Goal: Information Seeking & Learning: Learn about a topic

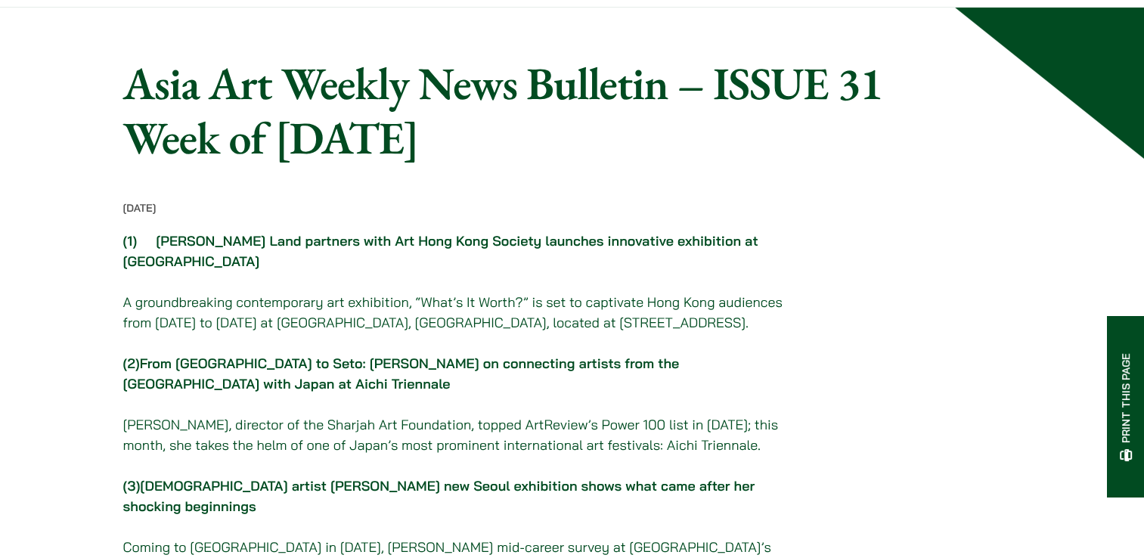
scroll to position [151, 0]
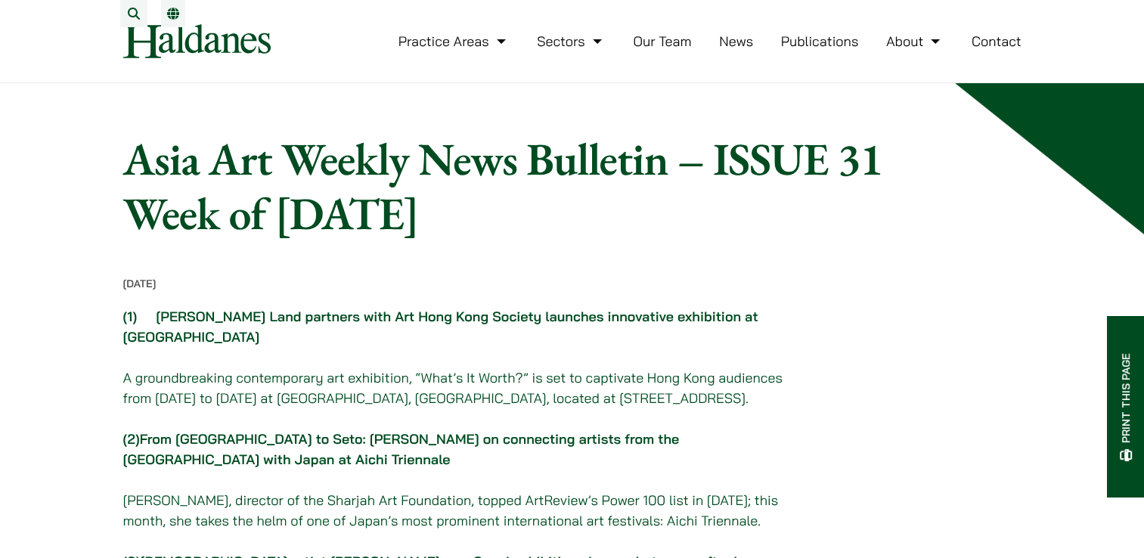
drag, startPoint x: 399, startPoint y: 182, endPoint x: 684, endPoint y: 243, distance: 291.5
copy h1 "Asia Art Weekly News Bulletin – ISSUE 31 Week of [DATE]"
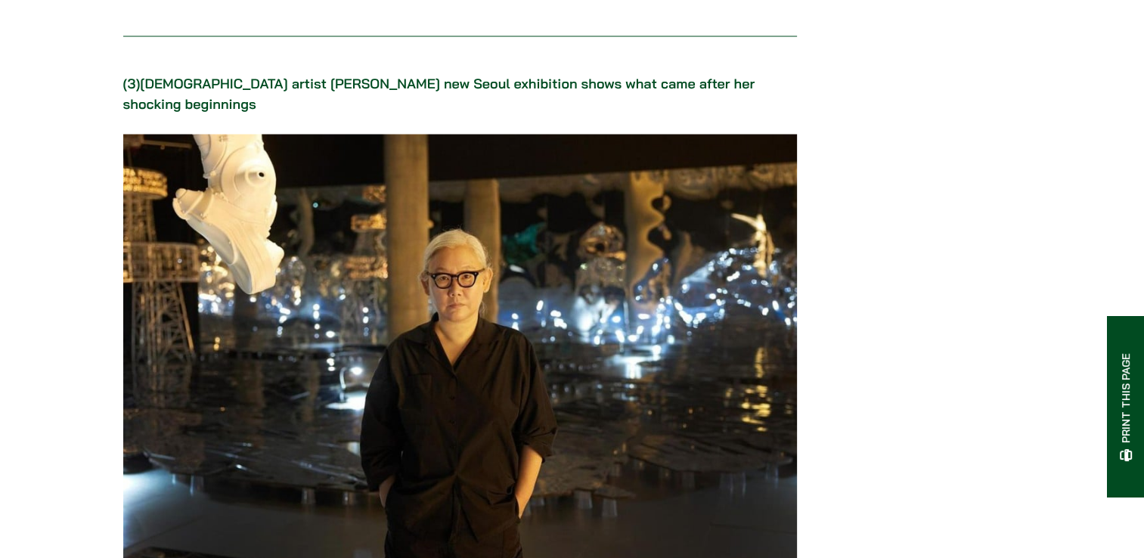
scroll to position [3252, 0]
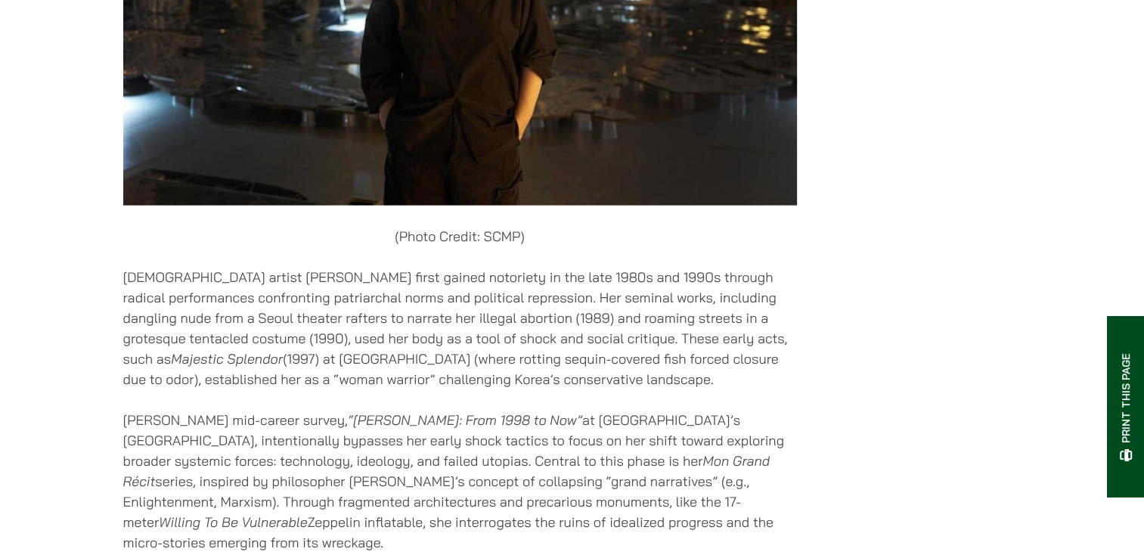
click at [154, 281] on p "[DEMOGRAPHIC_DATA] artist [PERSON_NAME] first gained notoriety in the late 1980…" at bounding box center [460, 328] width 674 height 123
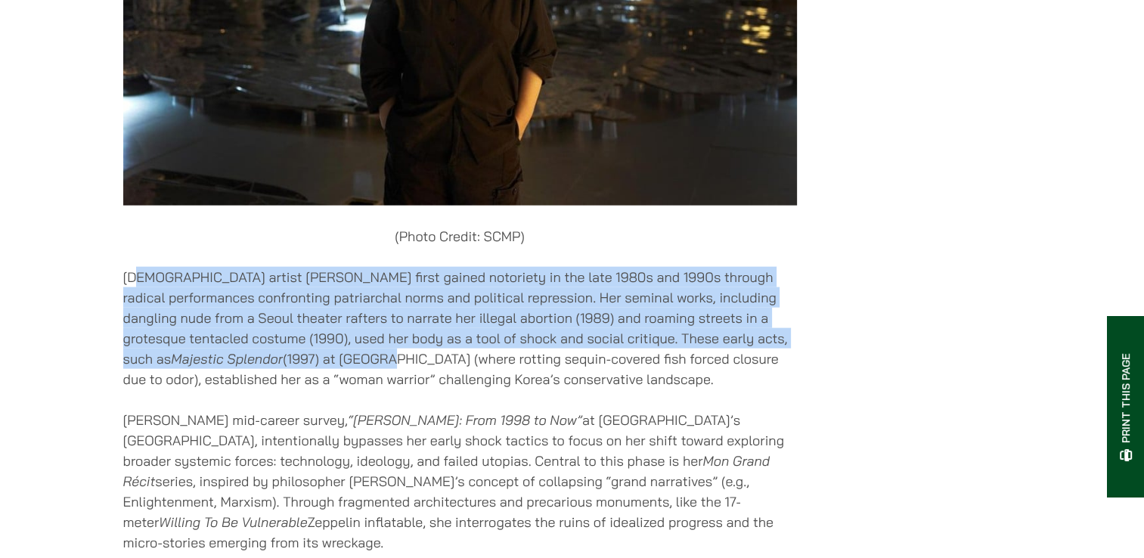
drag, startPoint x: 275, startPoint y: 315, endPoint x: 292, endPoint y: 326, distance: 20.1
click at [292, 326] on p "[DEMOGRAPHIC_DATA] artist [PERSON_NAME] first gained notoriety in the late 1980…" at bounding box center [460, 328] width 674 height 123
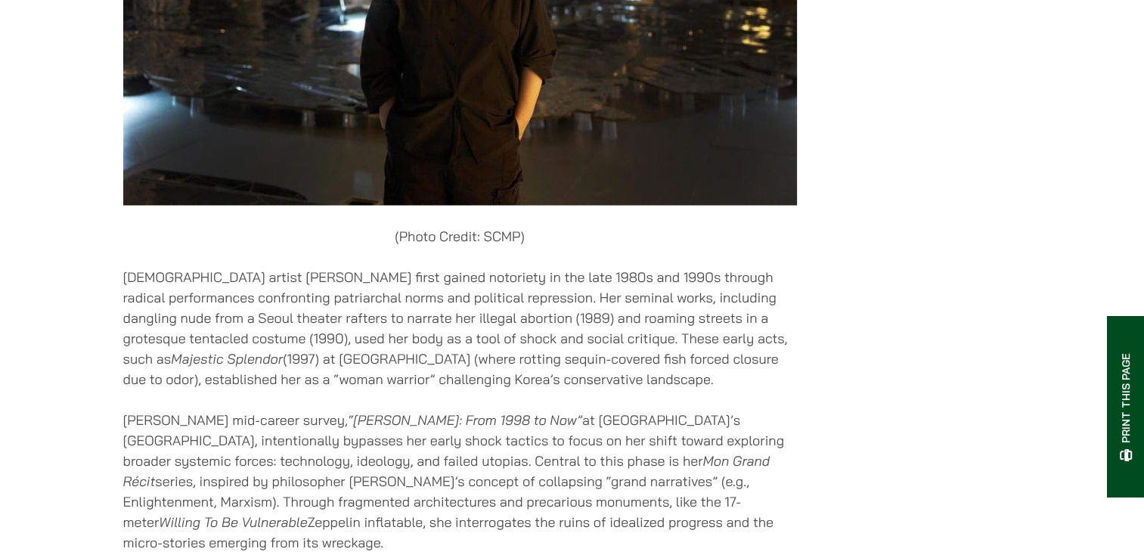
click at [281, 355] on p "[DEMOGRAPHIC_DATA] artist [PERSON_NAME] first gained notoriety in the late 1980…" at bounding box center [460, 328] width 674 height 123
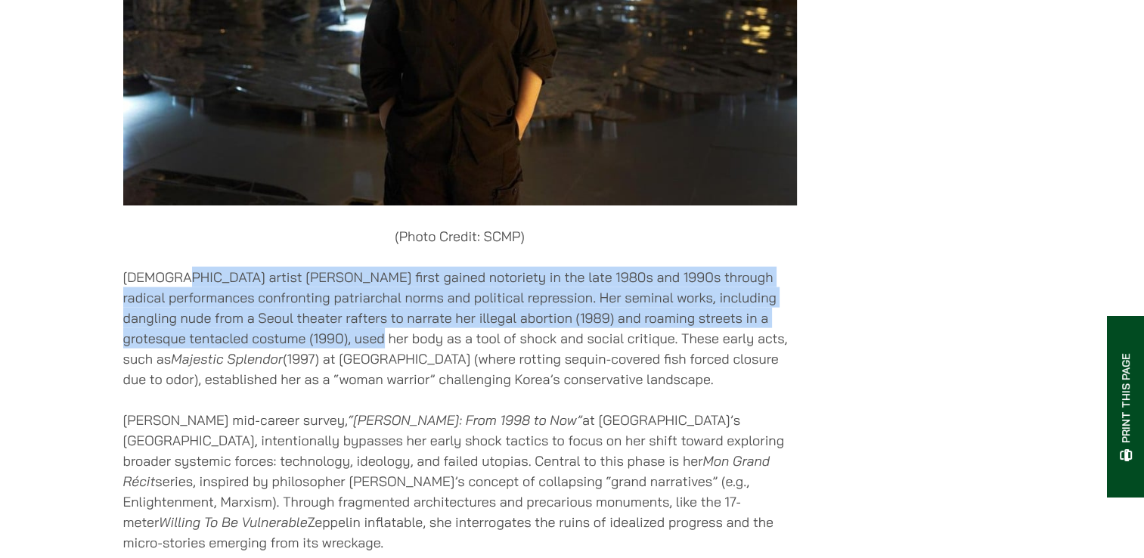
drag, startPoint x: 330, startPoint y: 317, endPoint x: 290, endPoint y: 330, distance: 41.4
click at [330, 317] on p "[DEMOGRAPHIC_DATA] artist [PERSON_NAME] first gained notoriety in the late 1980…" at bounding box center [460, 328] width 674 height 123
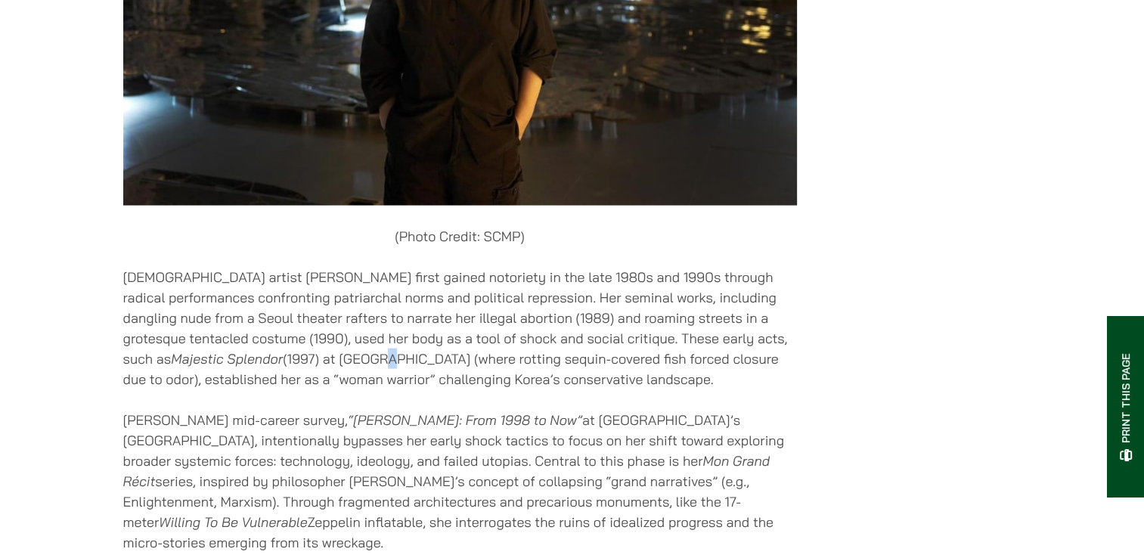
click at [288, 333] on p "[DEMOGRAPHIC_DATA] artist [PERSON_NAME] first gained notoriety in the late 1980…" at bounding box center [460, 328] width 674 height 123
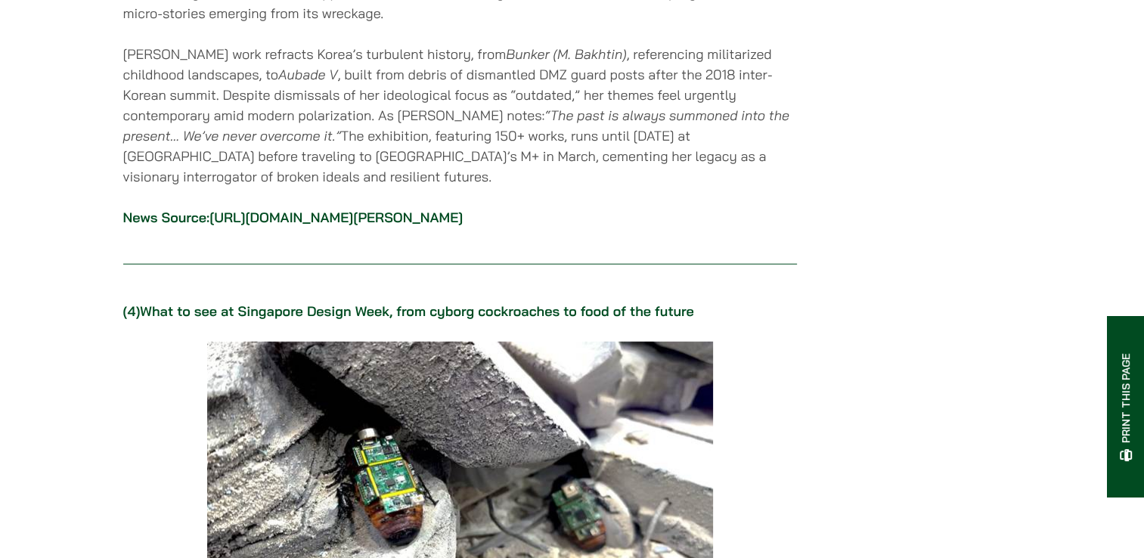
scroll to position [3630, 0]
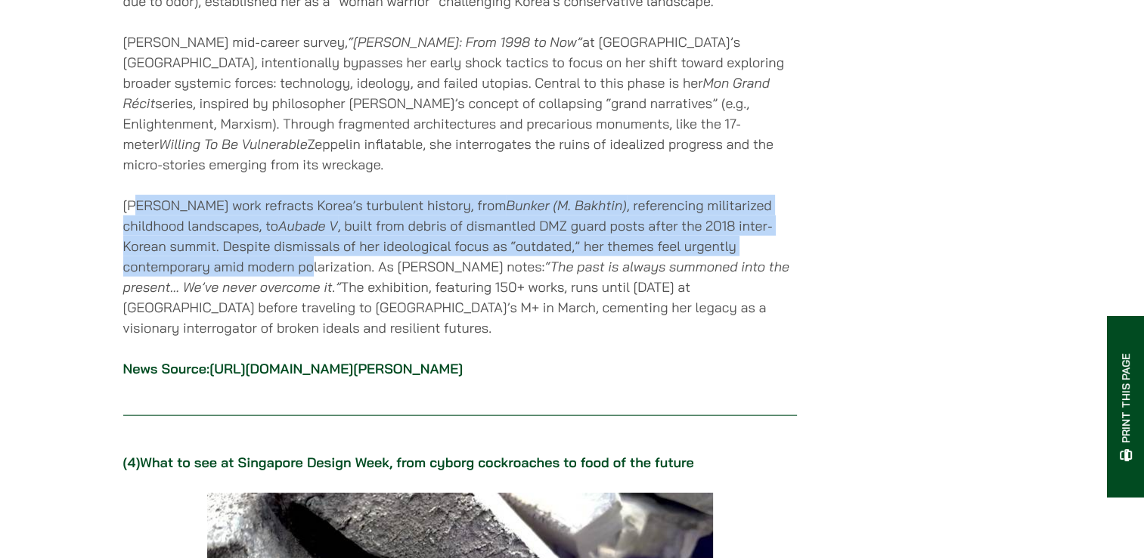
click at [222, 213] on p "[PERSON_NAME] work refracts Korea’s turbulent history, from Bunker (M. [PERSON_…" at bounding box center [460, 266] width 674 height 143
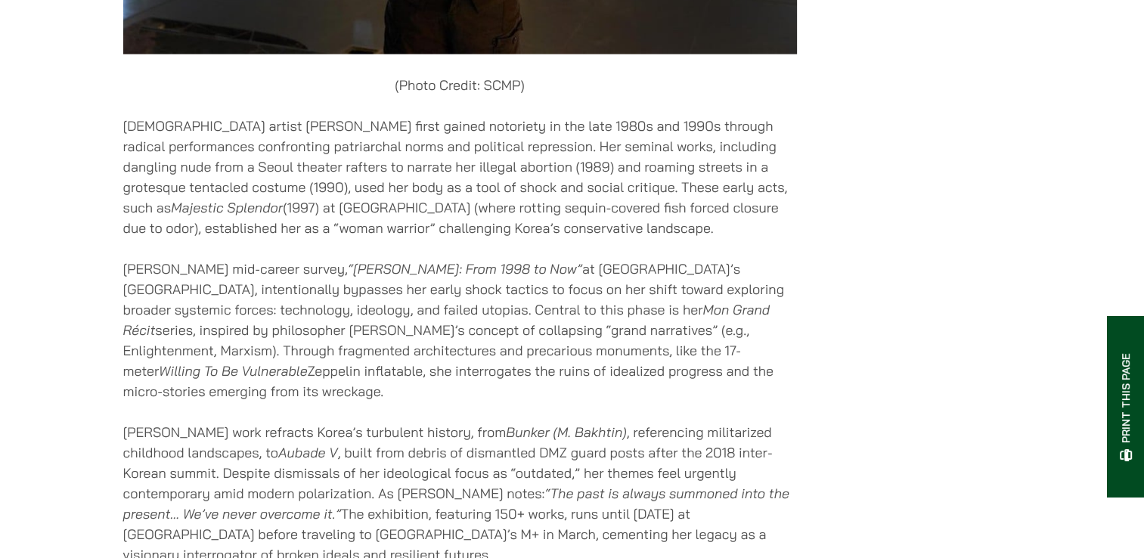
click at [188, 277] on p "[PERSON_NAME] mid-career survey, “[PERSON_NAME]: From 1998 to Now” at [GEOGRAPH…" at bounding box center [460, 330] width 674 height 143
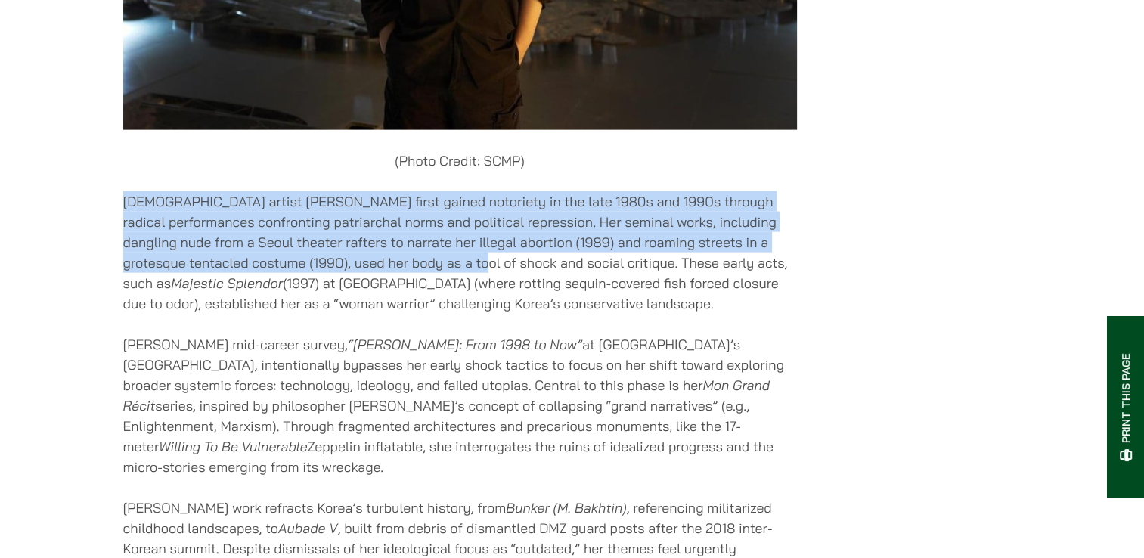
drag, startPoint x: 115, startPoint y: 172, endPoint x: 433, endPoint y: 231, distance: 323.2
click at [433, 231] on p "[DEMOGRAPHIC_DATA] artist [PERSON_NAME] first gained notoriety in the late 1980…" at bounding box center [460, 252] width 674 height 123
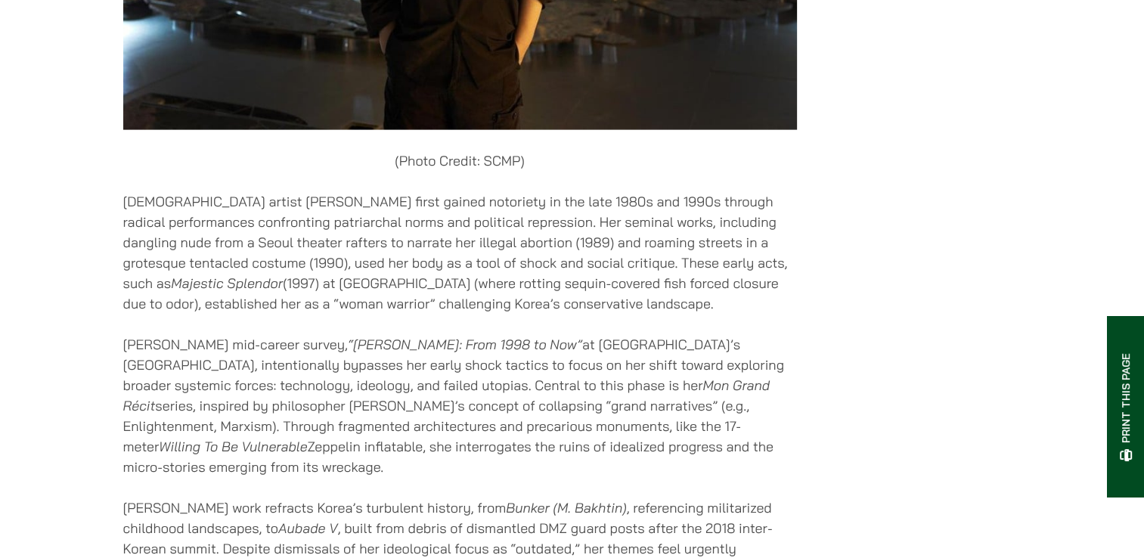
click at [314, 255] on p "[DEMOGRAPHIC_DATA] artist [PERSON_NAME] first gained notoriety in the late 1980…" at bounding box center [460, 252] width 674 height 123
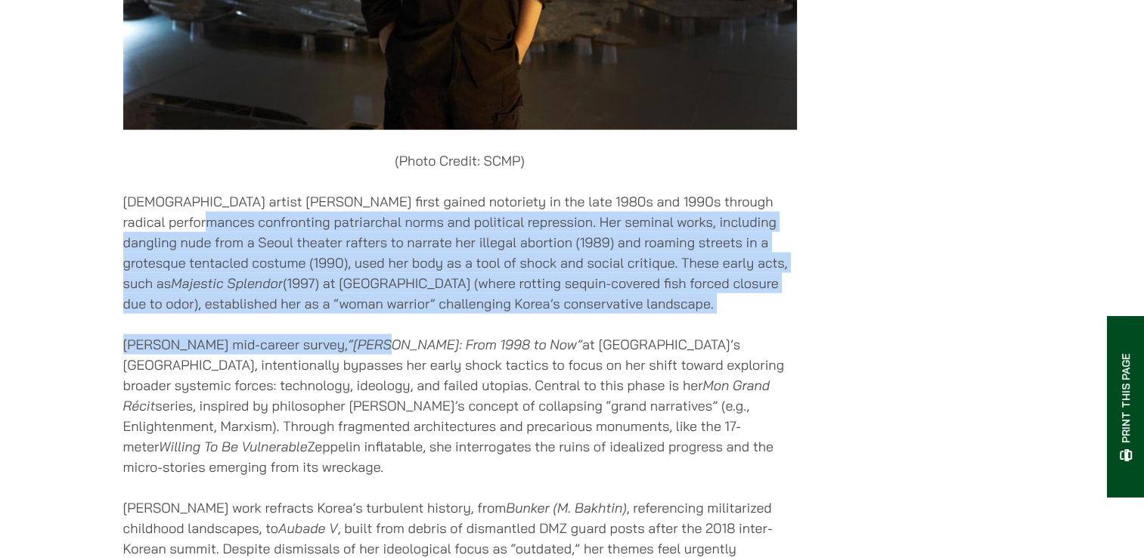
drag, startPoint x: 172, startPoint y: 190, endPoint x: 311, endPoint y: 328, distance: 195.7
click at [315, 334] on p "[PERSON_NAME] mid-career survey, “[PERSON_NAME]: From 1998 to Now” at [GEOGRAPH…" at bounding box center [460, 405] width 674 height 143
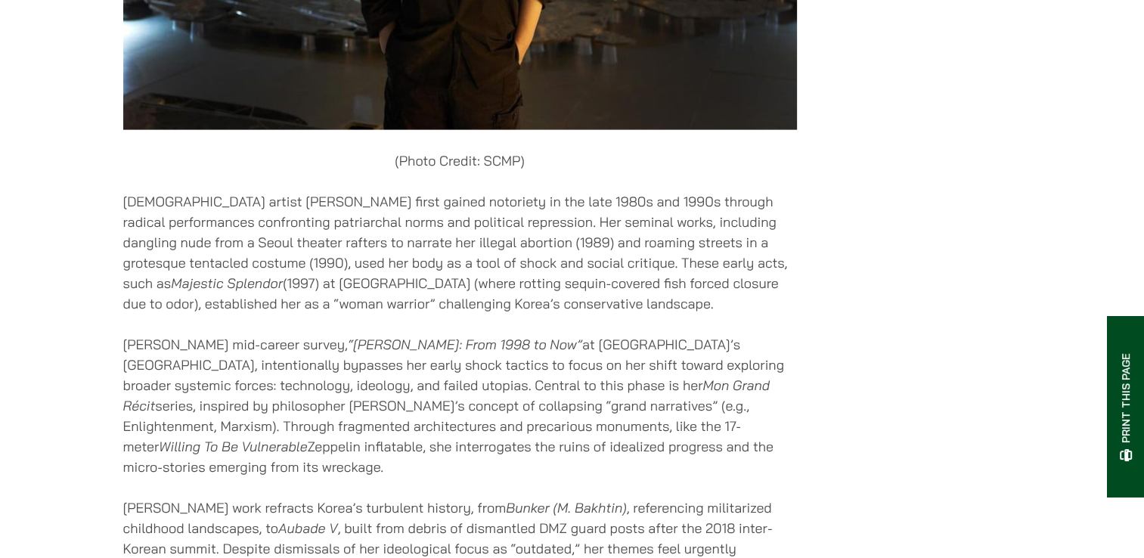
click at [268, 368] on p "[PERSON_NAME] mid-career survey, “[PERSON_NAME]: From 1998 to Now” at [GEOGRAPH…" at bounding box center [460, 405] width 674 height 143
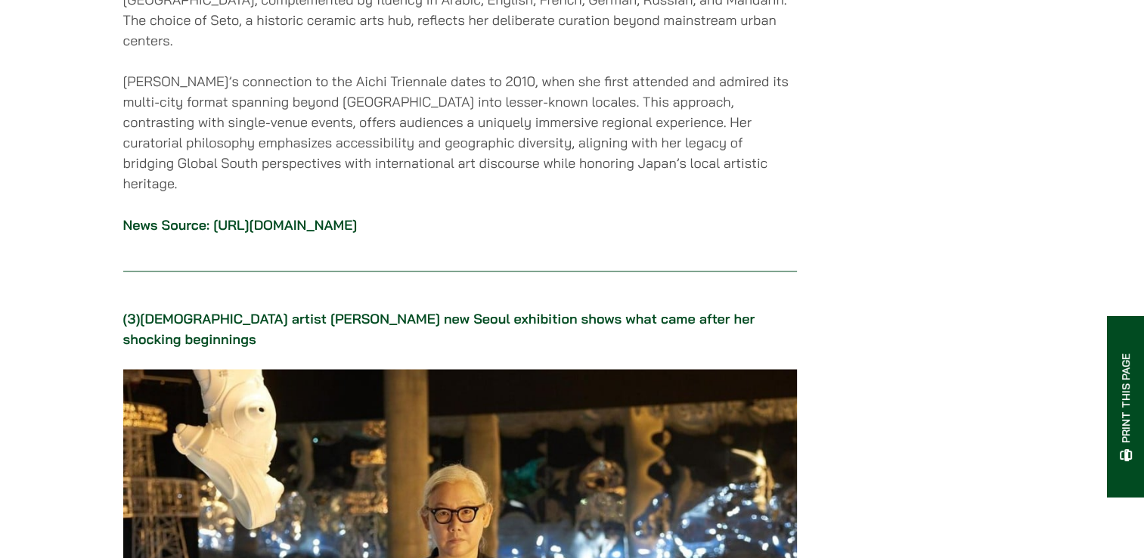
scroll to position [2186, 0]
